Goal: Task Accomplishment & Management: Use online tool/utility

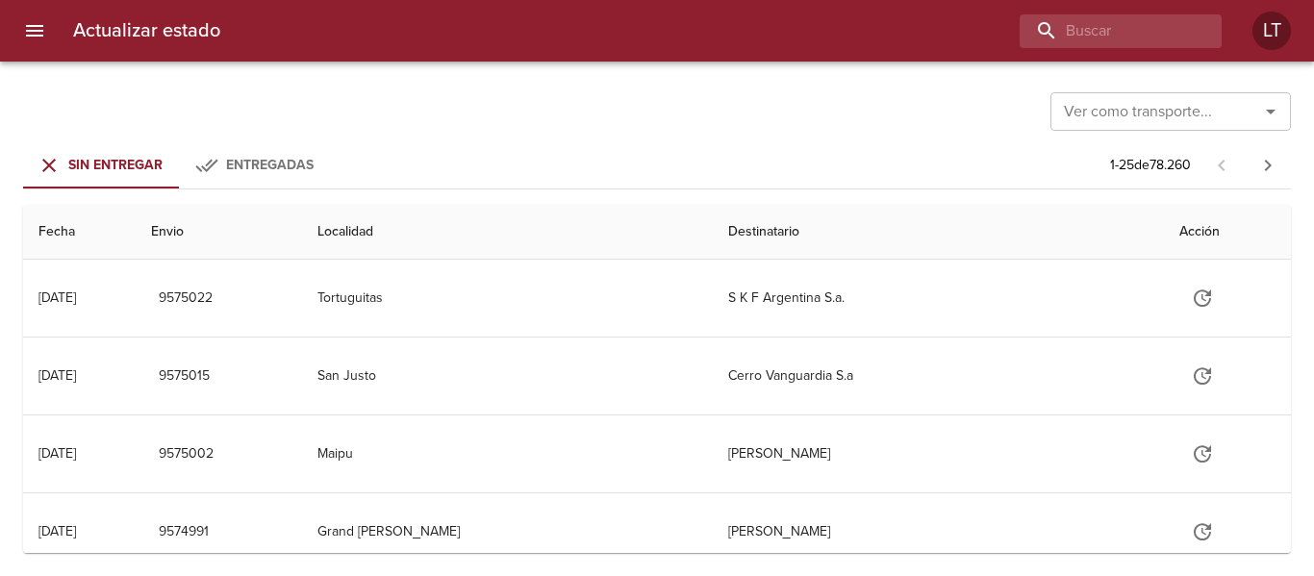
click at [52, 40] on button "menu" at bounding box center [35, 31] width 46 height 46
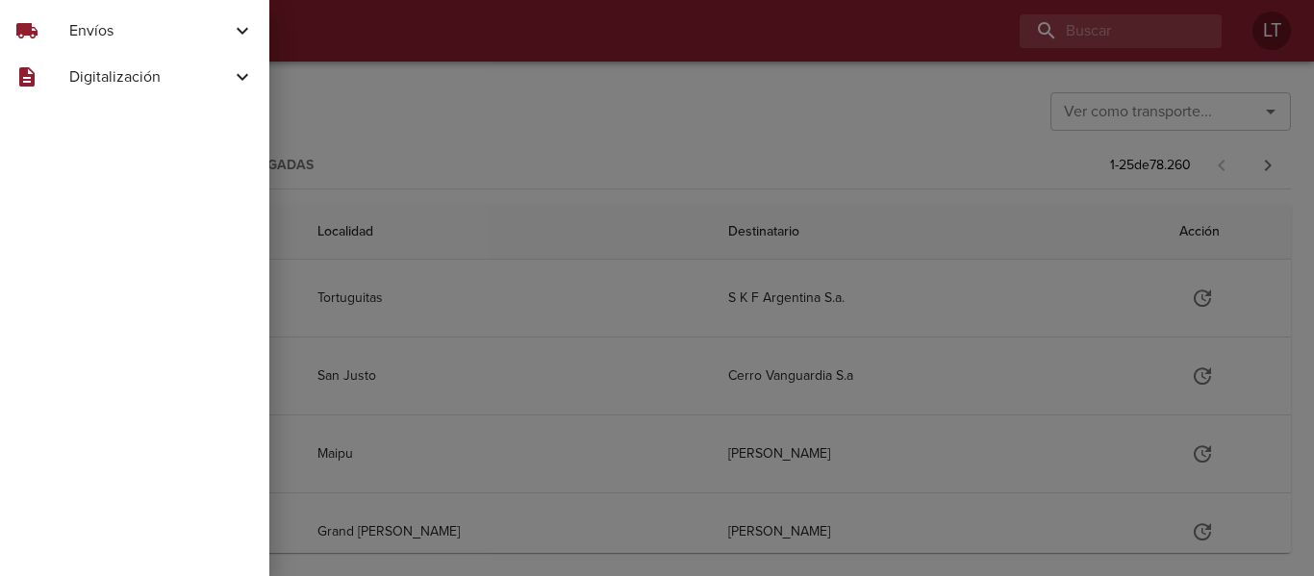
click at [117, 45] on div "local_shipping Envíos" at bounding box center [134, 31] width 269 height 46
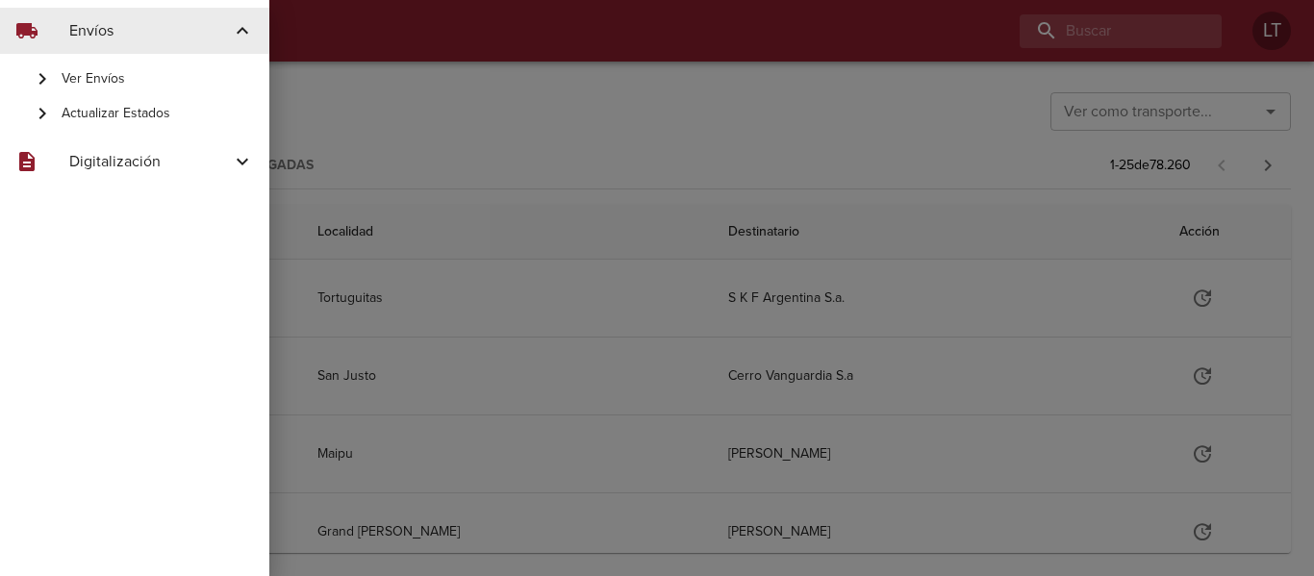
click at [121, 110] on span "Actualizar Estados" at bounding box center [158, 113] width 192 height 19
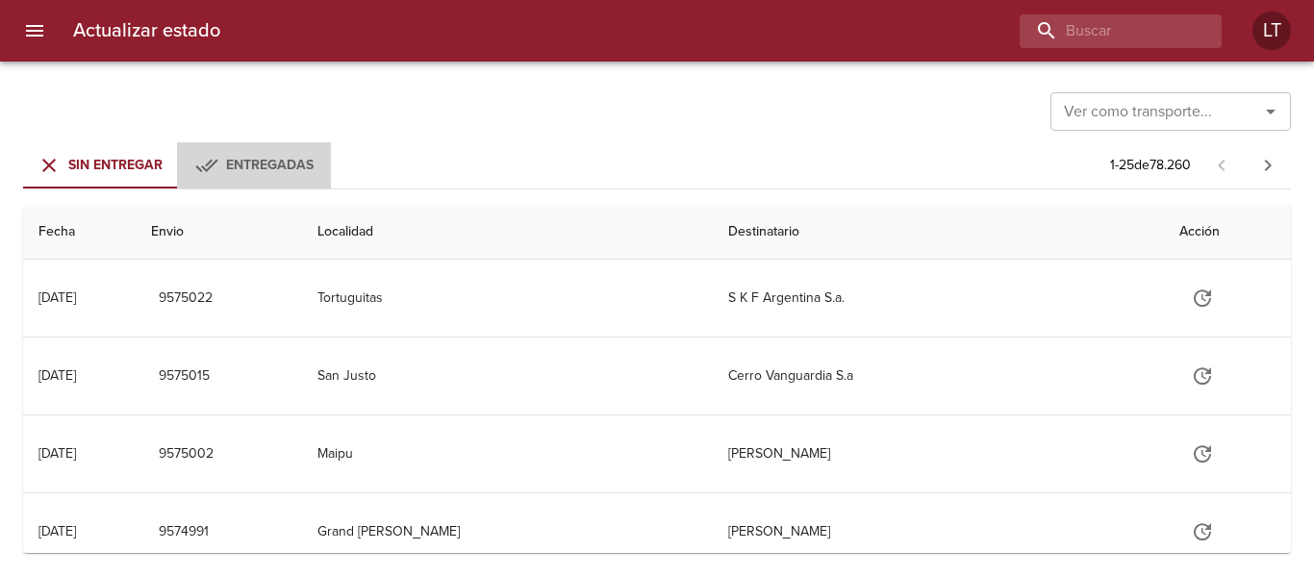
click at [207, 176] on icon "Tabs Envios" at bounding box center [206, 165] width 23 height 23
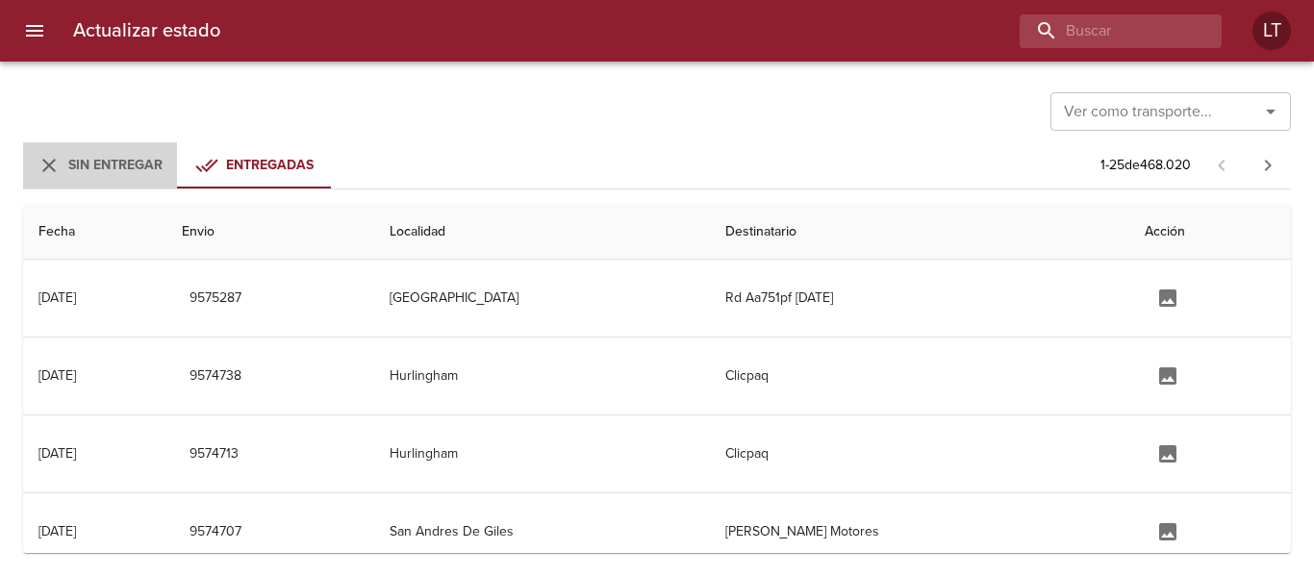
click at [127, 182] on button "Sin Entregar" at bounding box center [100, 165] width 154 height 46
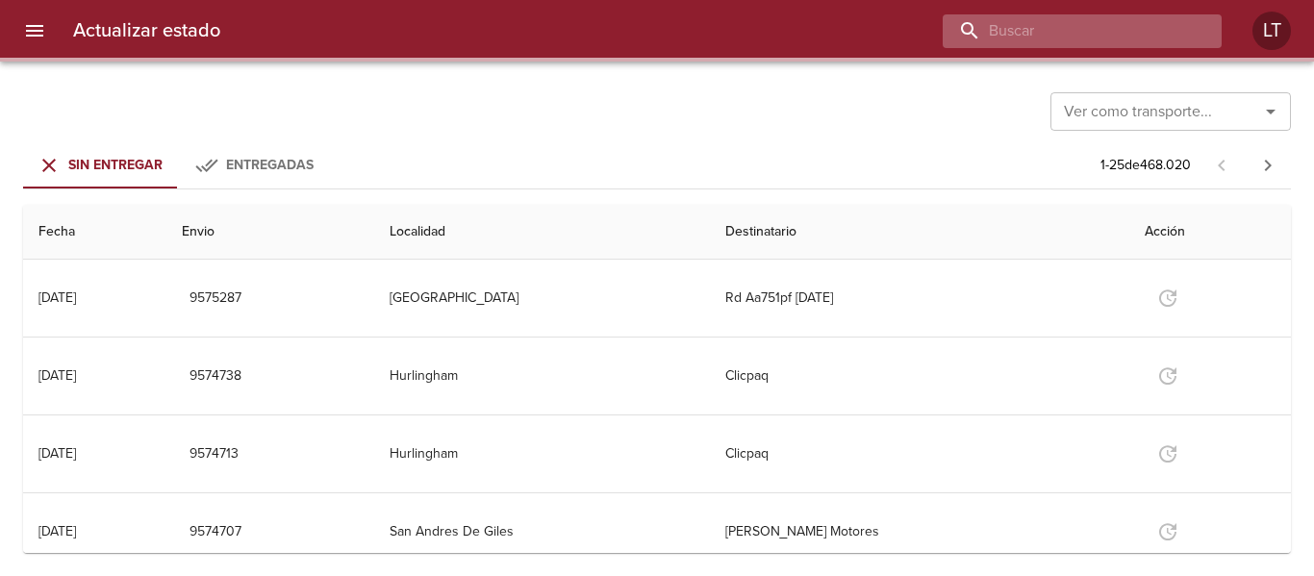
click at [1109, 42] on input "buscar" at bounding box center [1066, 31] width 246 height 34
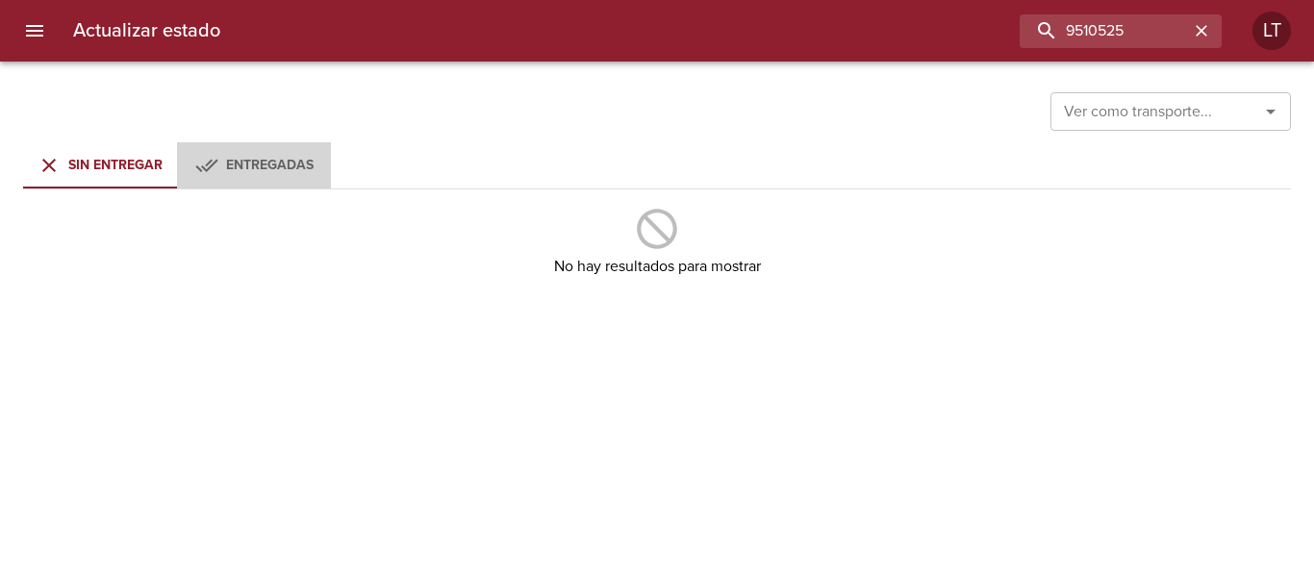
click at [211, 158] on icon "Tabs Envios" at bounding box center [206, 165] width 23 height 23
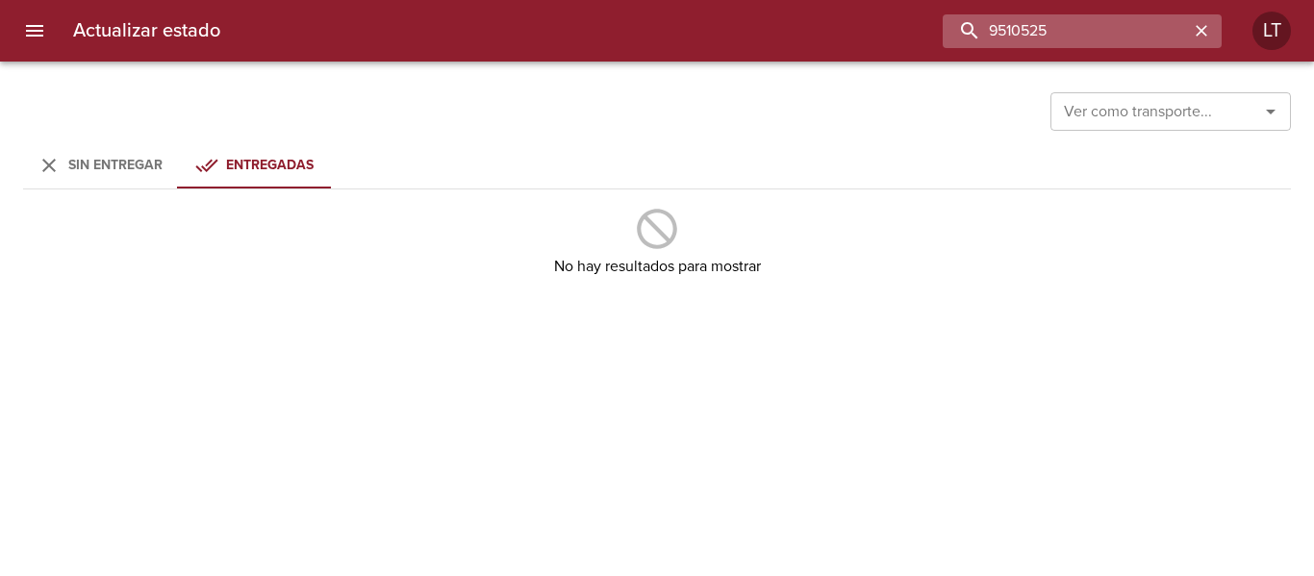
drag, startPoint x: 1148, startPoint y: 38, endPoint x: 956, endPoint y: 22, distance: 192.1
click at [956, 22] on input "9510525" at bounding box center [1066, 31] width 246 height 34
type input "9210582"
click at [114, 154] on div "Sin Entregar" at bounding box center [115, 166] width 94 height 24
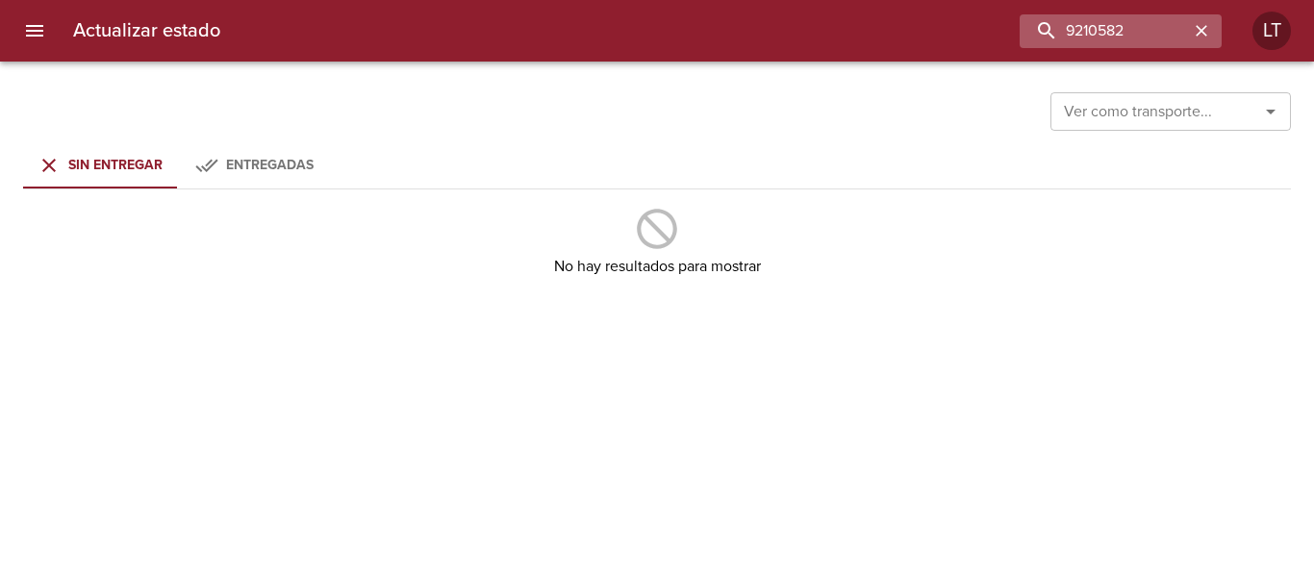
click at [1207, 35] on icon "button" at bounding box center [1201, 30] width 19 height 19
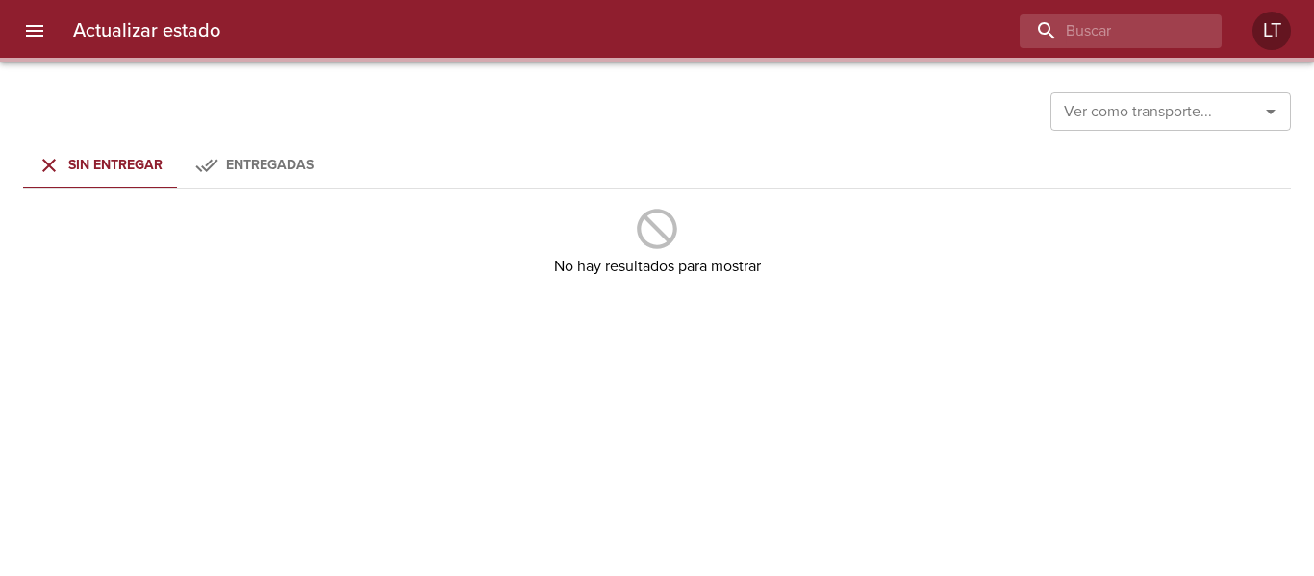
click at [89, 165] on span "Sin Entregar" at bounding box center [115, 165] width 94 height 16
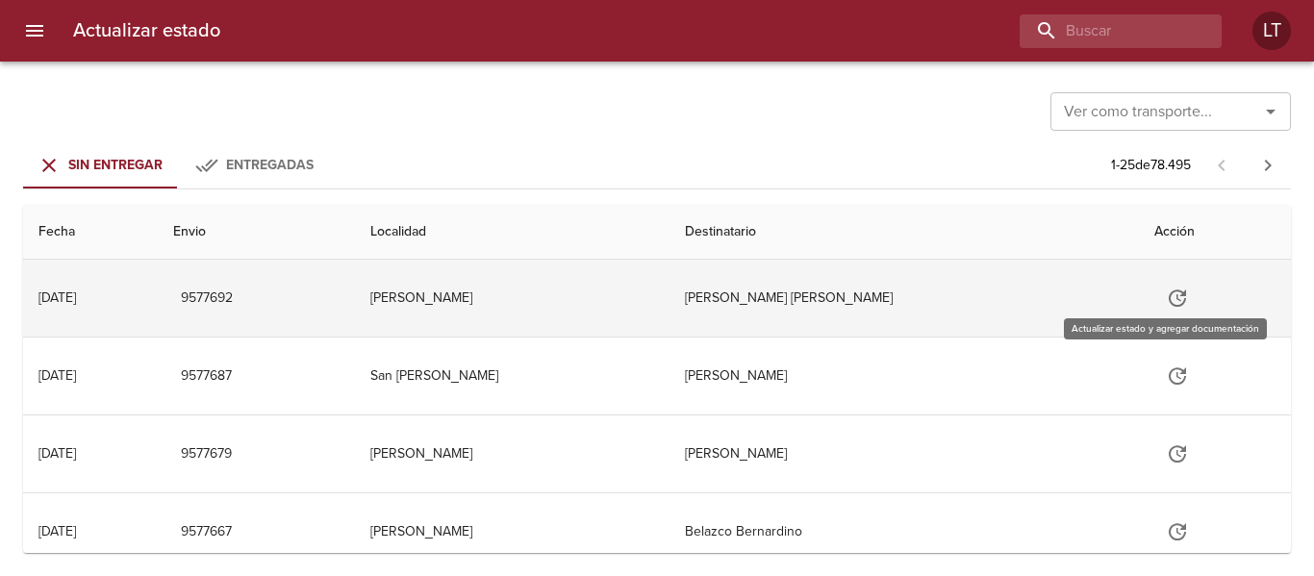
click at [1166, 297] on icon "Tabla de envíos del cliente" at bounding box center [1177, 298] width 23 height 23
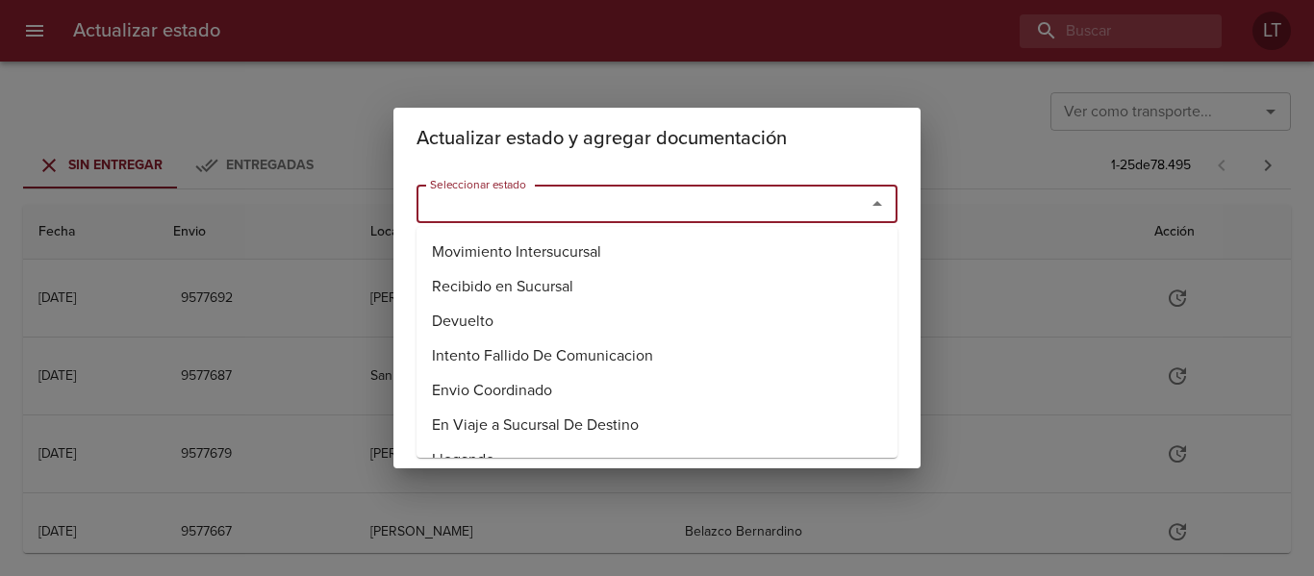
click at [564, 211] on input "Seleccionar estado" at bounding box center [628, 203] width 413 height 27
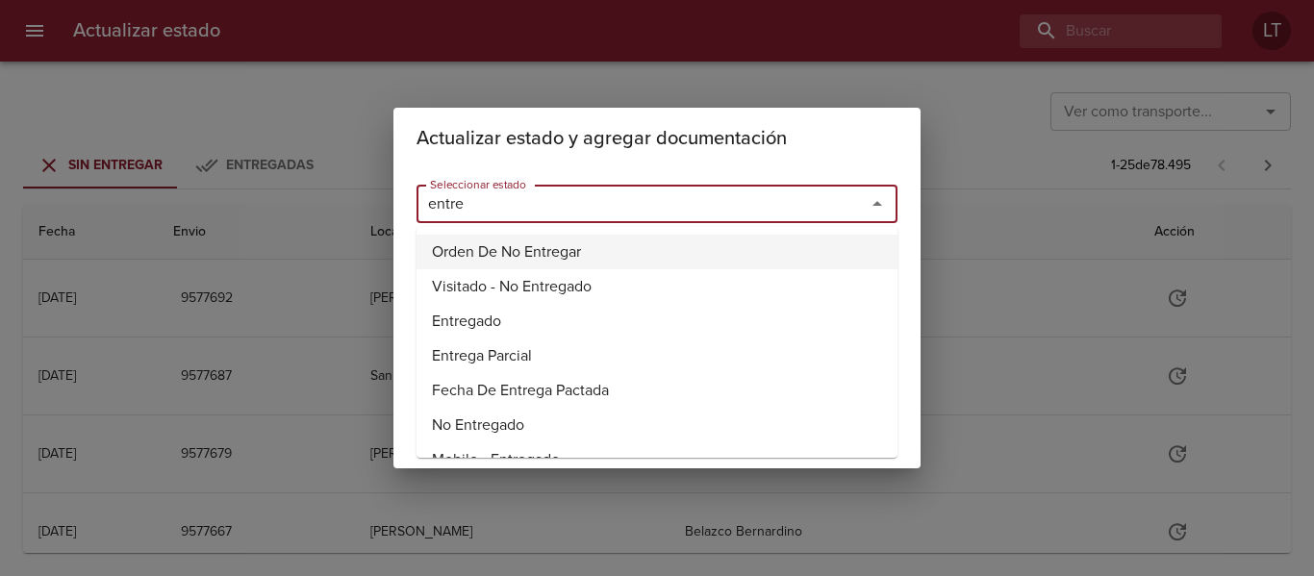
drag, startPoint x: 522, startPoint y: 208, endPoint x: 307, endPoint y: 188, distance: 216.4
click at [308, 186] on div "Actualizar estado y agregar documentación Seleccionar estado entre Seleccionar …" at bounding box center [657, 288] width 1314 height 576
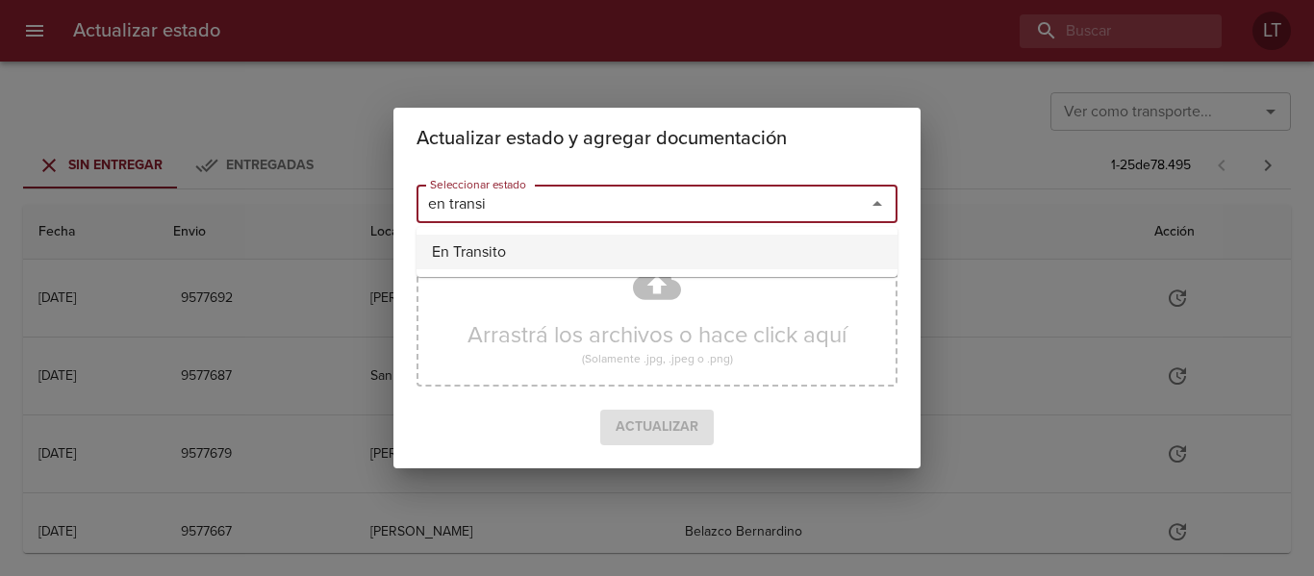
click at [560, 251] on li "En Transito" at bounding box center [657, 252] width 481 height 35
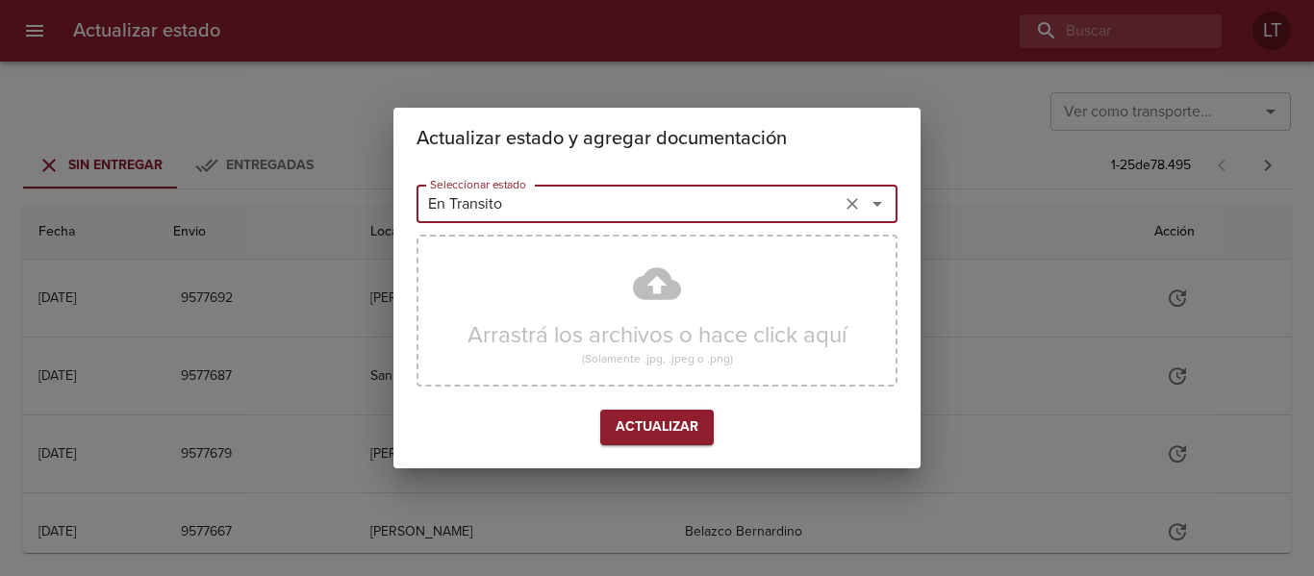
click at [691, 190] on div "En Transito Seleccionar estado" at bounding box center [657, 204] width 481 height 38
click at [690, 189] on div "En Transito Seleccionar estado" at bounding box center [657, 204] width 481 height 38
click at [668, 206] on input "En Transito" at bounding box center [628, 203] width 413 height 27
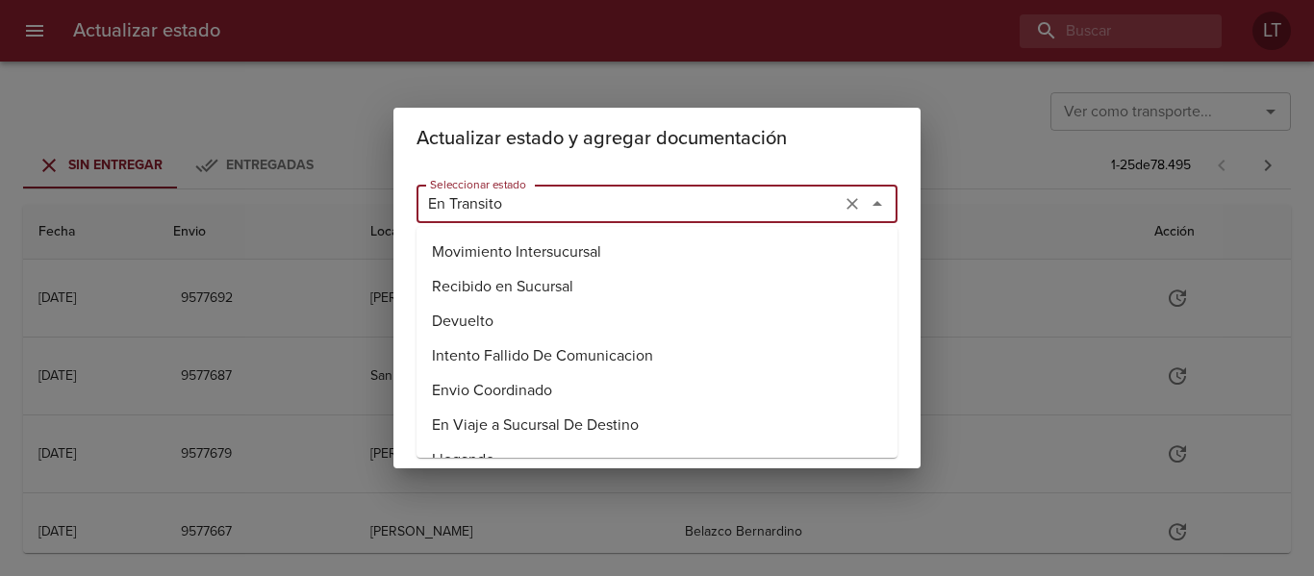
scroll to position [1547, 0]
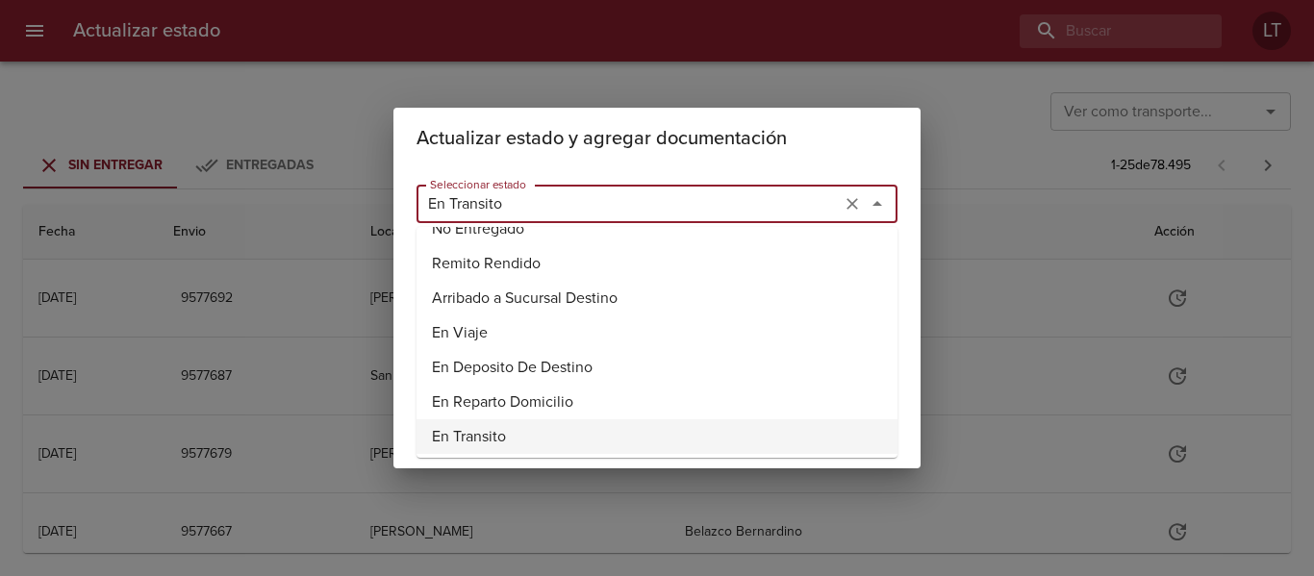
click at [668, 206] on input "En Transito" at bounding box center [628, 203] width 413 height 27
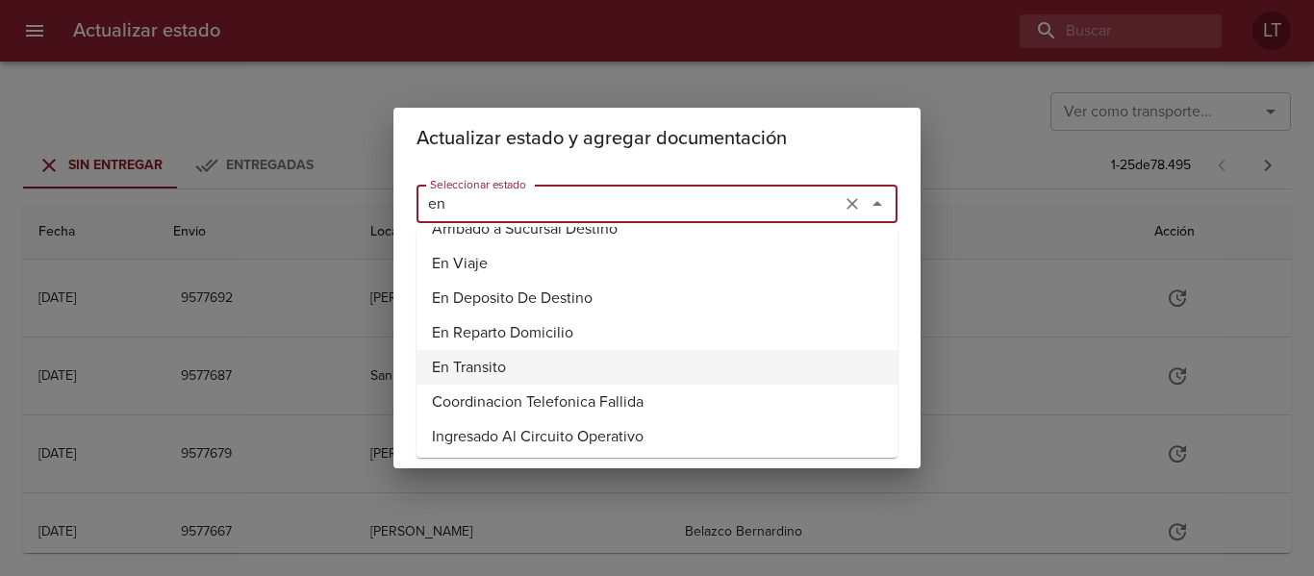
scroll to position [0, 0]
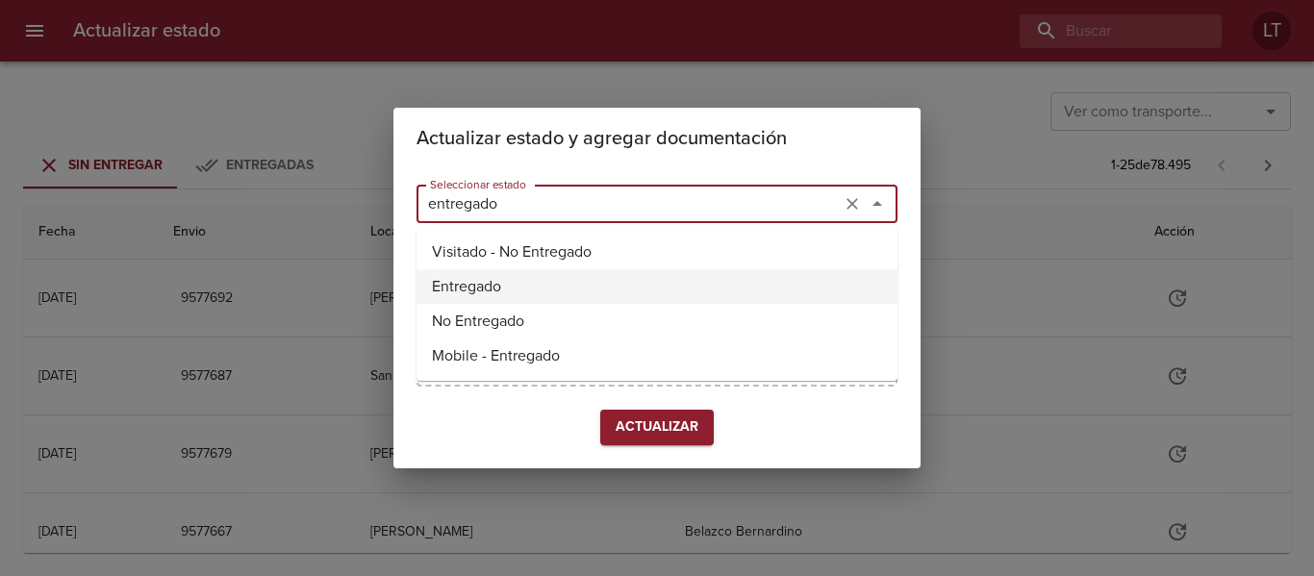
click at [458, 295] on li "Entregado" at bounding box center [657, 286] width 481 height 35
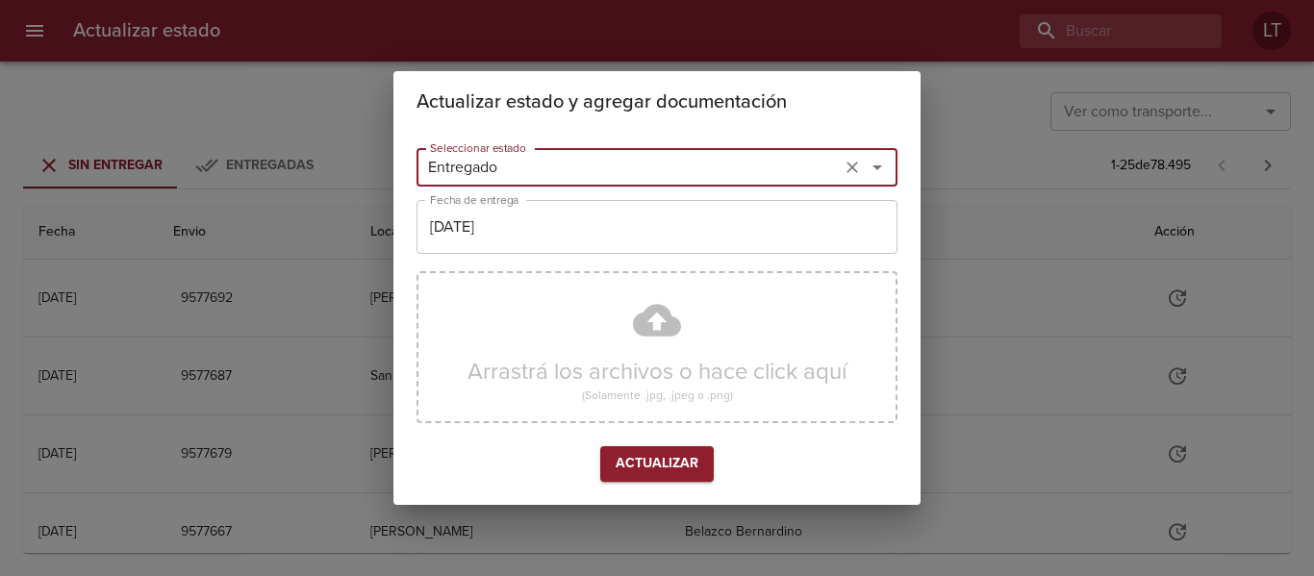
type input "Entregado"
click at [554, 240] on input "[DATE]" at bounding box center [657, 227] width 481 height 54
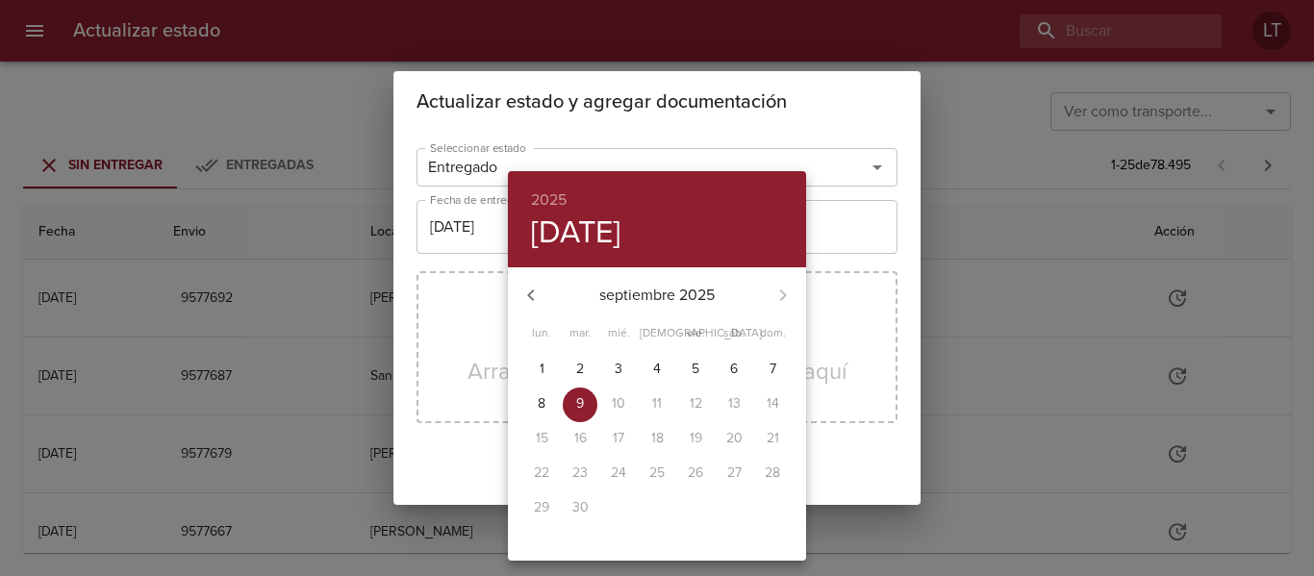
click at [400, 344] on div at bounding box center [657, 288] width 1314 height 576
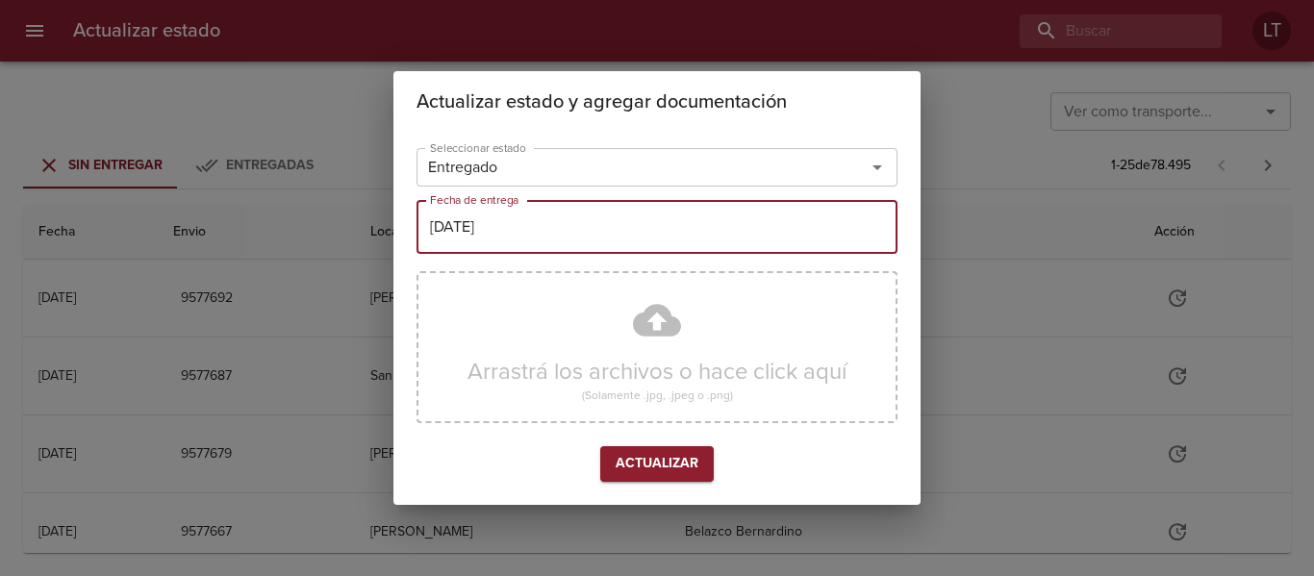
click at [1027, 190] on div "Actualizar estado y agregar documentación Seleccionar estado Entregado Seleccio…" at bounding box center [657, 288] width 1314 height 576
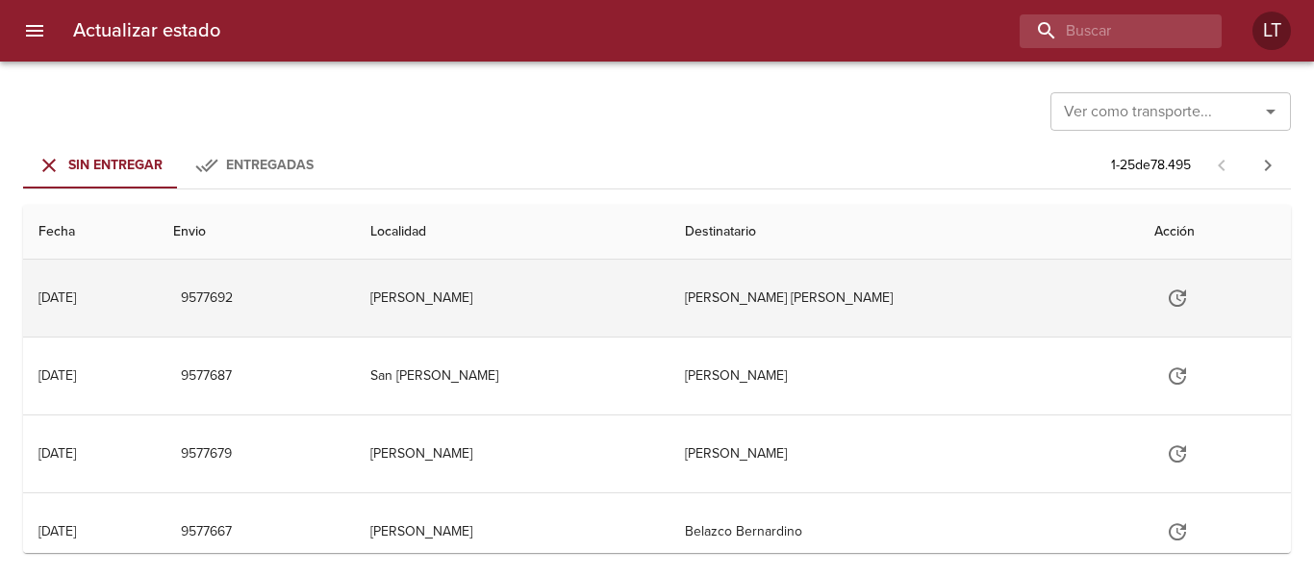
click at [636, 284] on td "[PERSON_NAME]" at bounding box center [512, 298] width 315 height 77
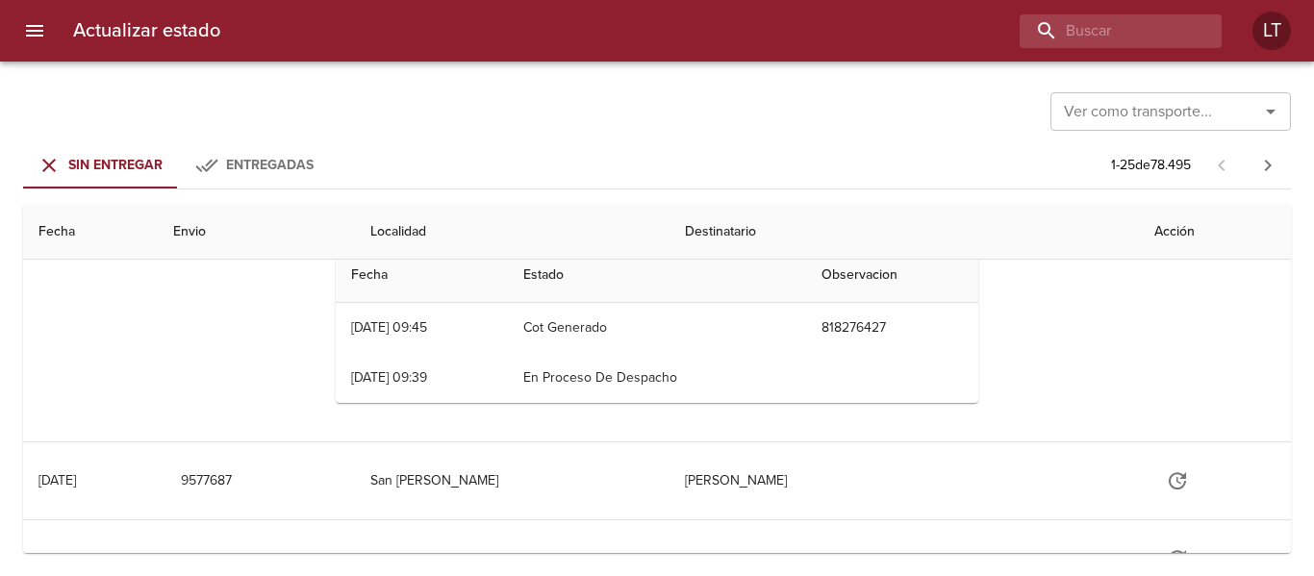
scroll to position [192, 0]
